Goal: Task Accomplishment & Management: Complete application form

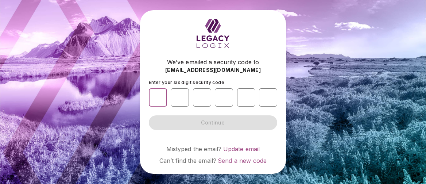
click at [164, 98] on input "number" at bounding box center [158, 97] width 18 height 18
type input "*"
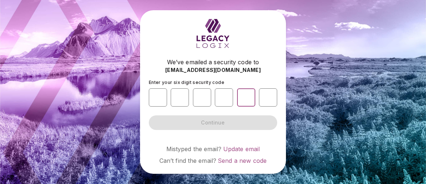
type input "*"
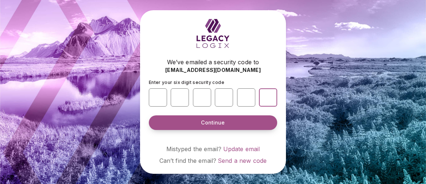
type input "*"
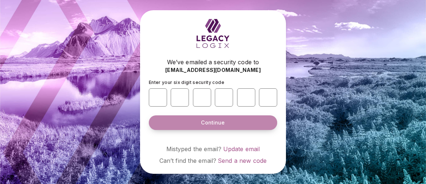
click at [219, 117] on button "Continue" at bounding box center [213, 122] width 128 height 15
